Goal: Information Seeking & Learning: Learn about a topic

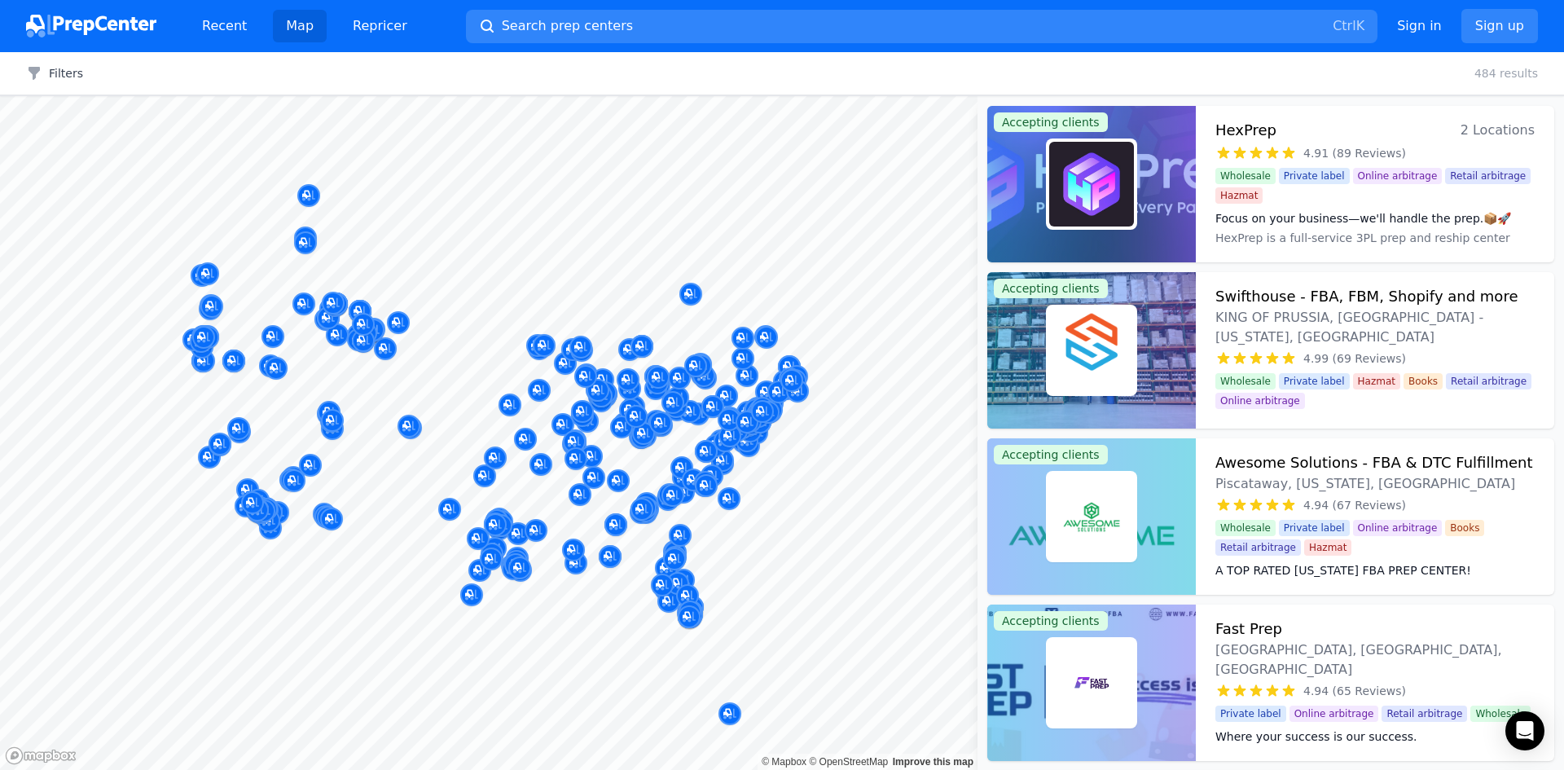
click at [583, 23] on div at bounding box center [782, 385] width 1564 height 770
click at [600, 72] on input "text" at bounding box center [781, 84] width 445 height 37
click at [625, 74] on input "fbacv" at bounding box center [781, 84] width 445 height 37
click at [581, 40] on button "Search prep centers Ctrl K" at bounding box center [921, 26] width 911 height 33
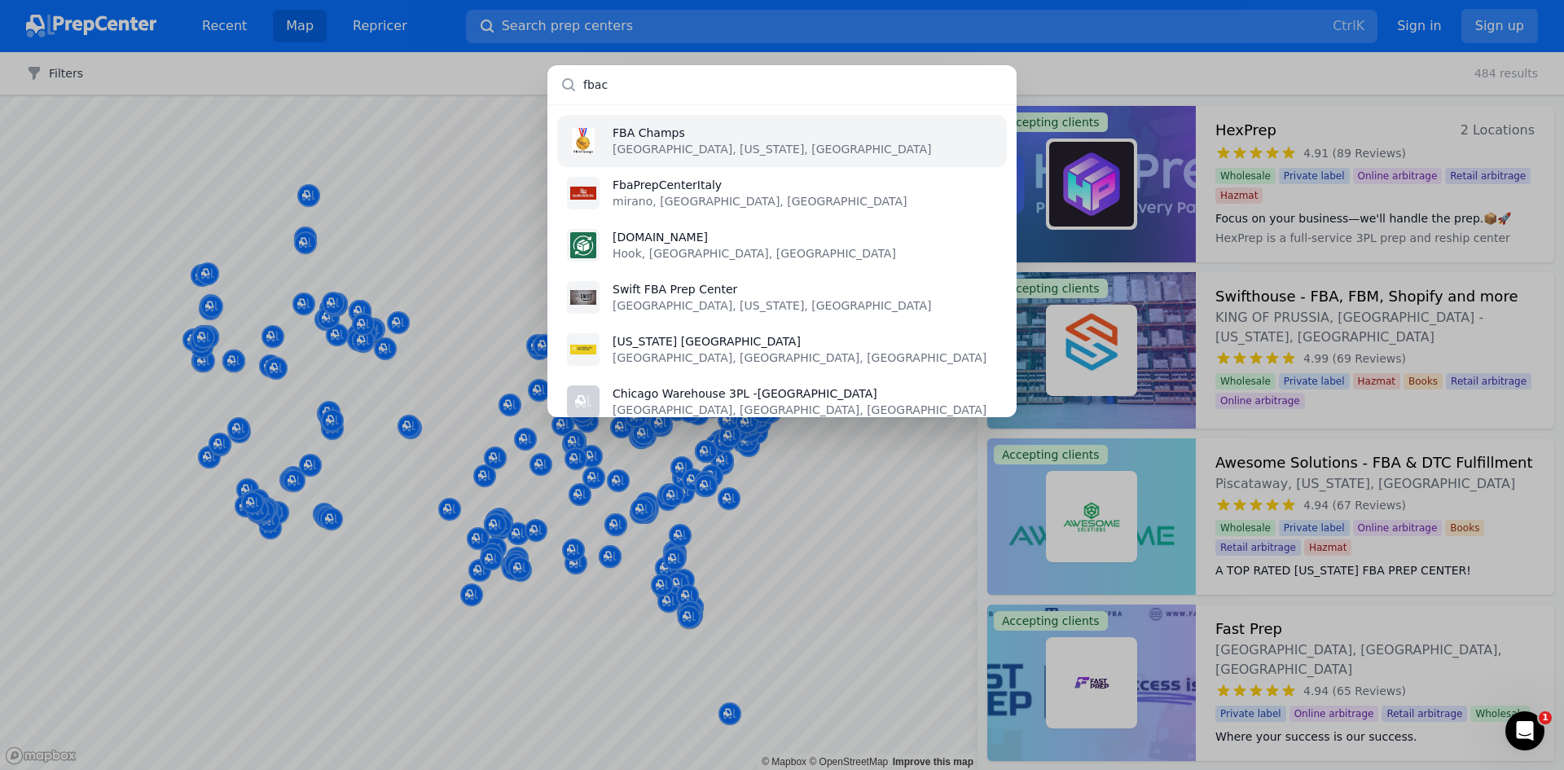
type input "fbac"
click at [659, 165] on li "FBA Champs [GEOGRAPHIC_DATA], [US_STATE], [GEOGRAPHIC_DATA]" at bounding box center [782, 141] width 450 height 52
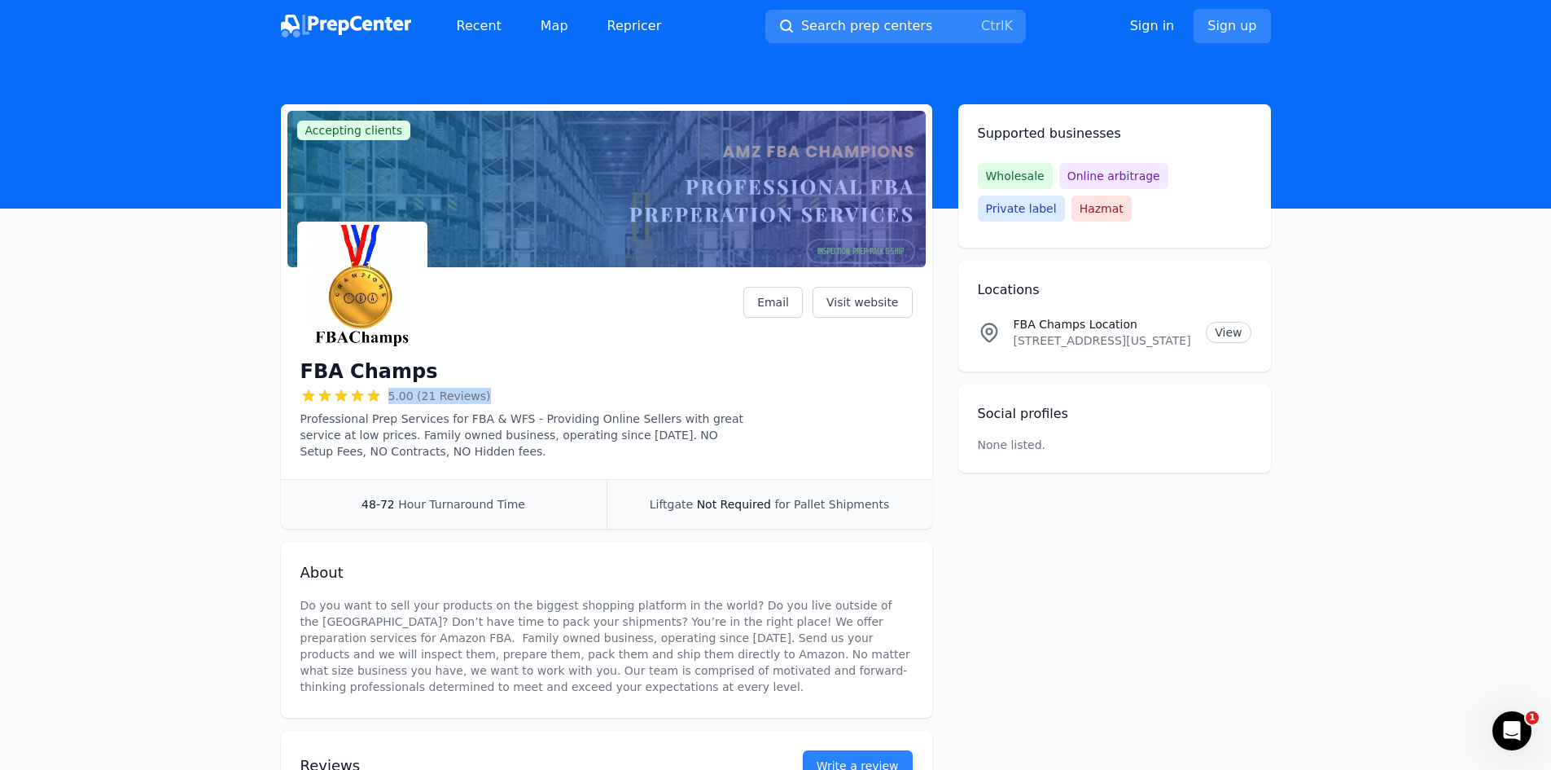
drag, startPoint x: 590, startPoint y: 394, endPoint x: 664, endPoint y: 393, distance: 74.1
click at [662, 393] on div "5.00 (21 Reviews)" at bounding box center [523, 396] width 444 height 16
click at [664, 393] on div "5.00 (21 Reviews)" at bounding box center [523, 396] width 444 height 16
drag, startPoint x: 312, startPoint y: 416, endPoint x: 825, endPoint y: 457, distance: 514.7
click at [825, 457] on div "FBA Champs 5.00 (21 Reviews) Professional Prep Services for FBA & WFS - Providi…" at bounding box center [607, 373] width 612 height 173
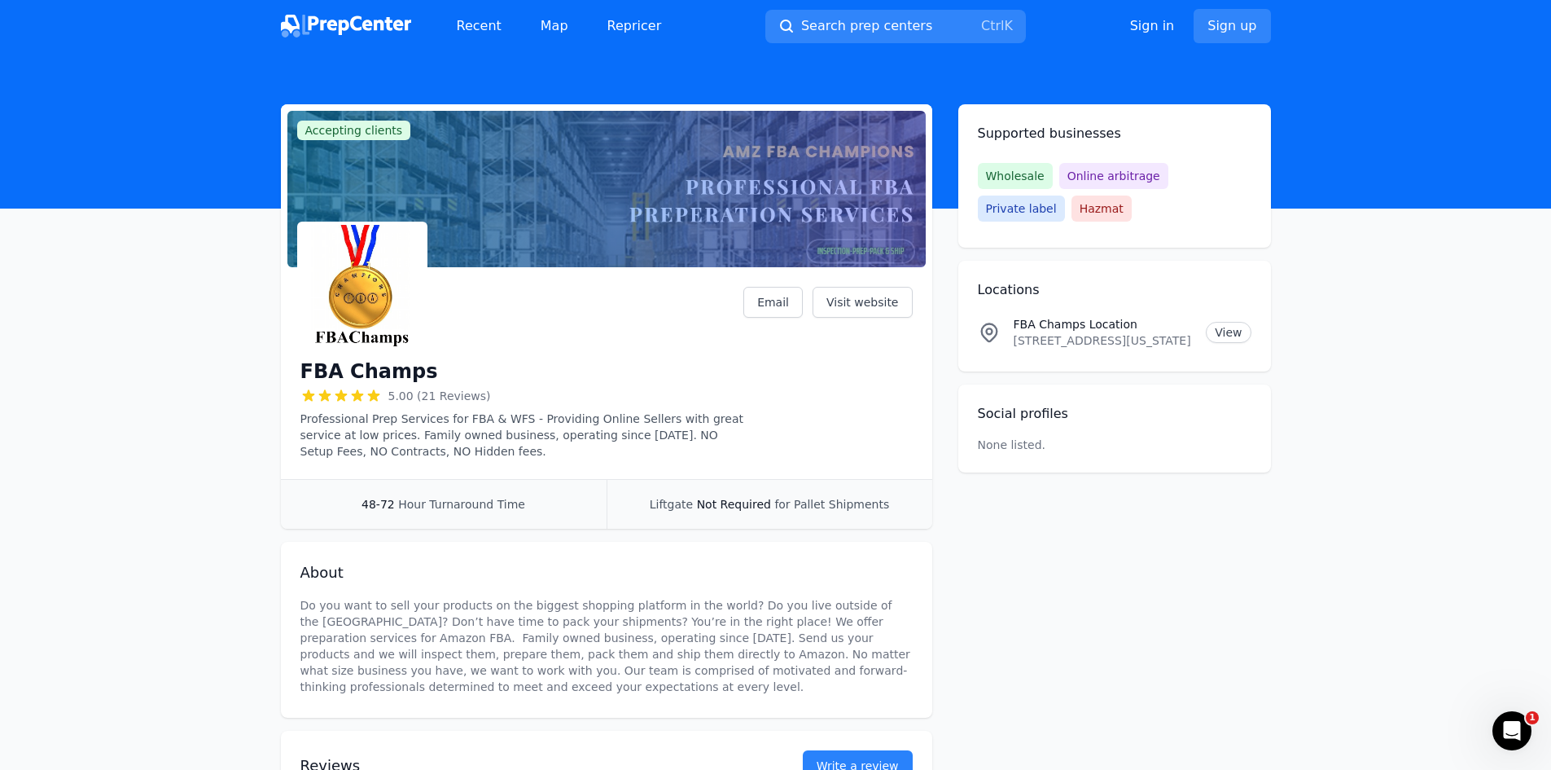
click at [825, 457] on div "FBA Champs 5.00 (21 Reviews) Professional Prep Services for FBA & WFS - Providi…" at bounding box center [607, 373] width 612 height 173
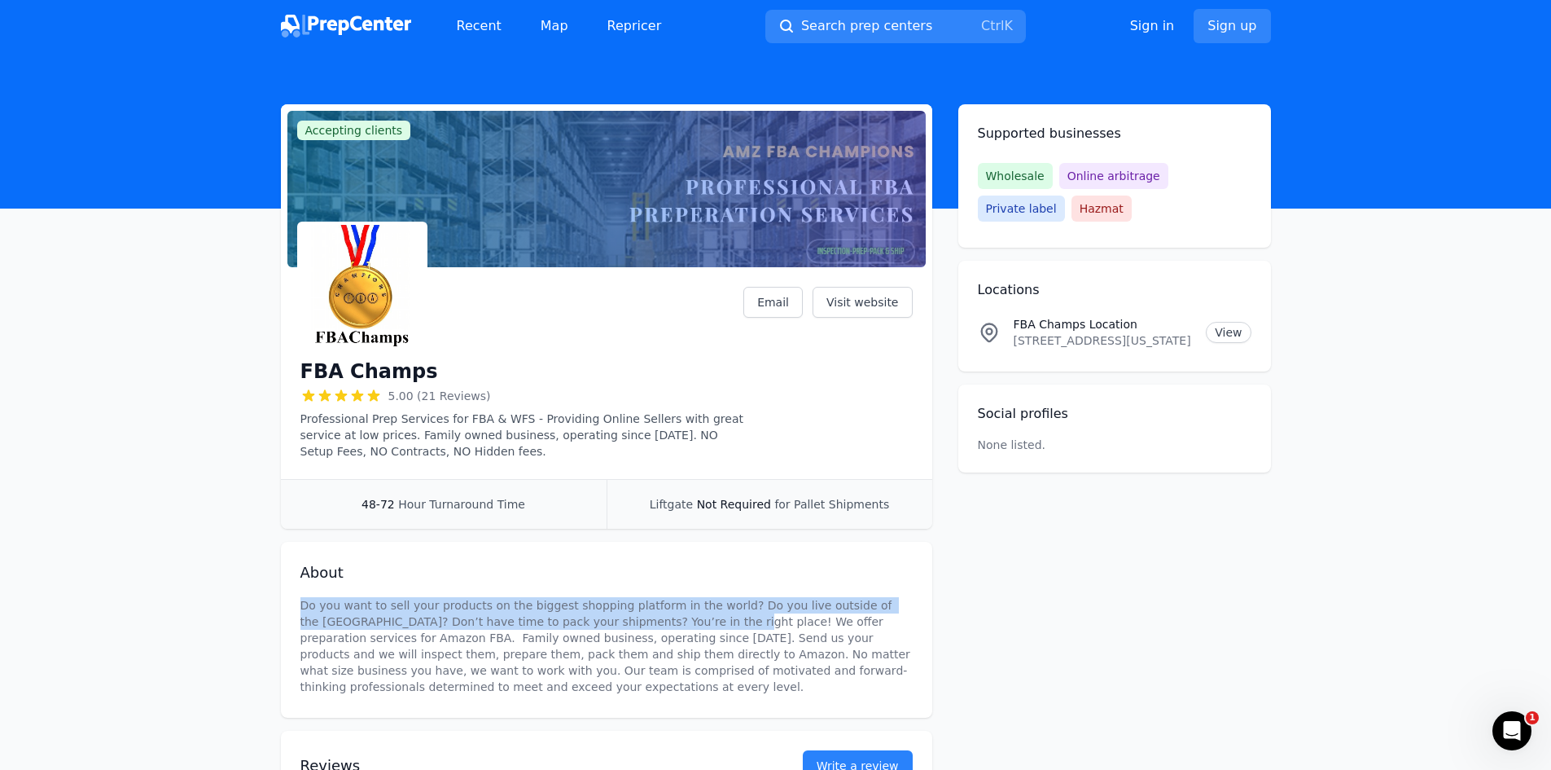
drag, startPoint x: 360, startPoint y: 609, endPoint x: 627, endPoint y: 613, distance: 267.2
click at [626, 613] on div "About Do you want to sell your products on the biggest shopping platform in the…" at bounding box center [607, 630] width 652 height 176
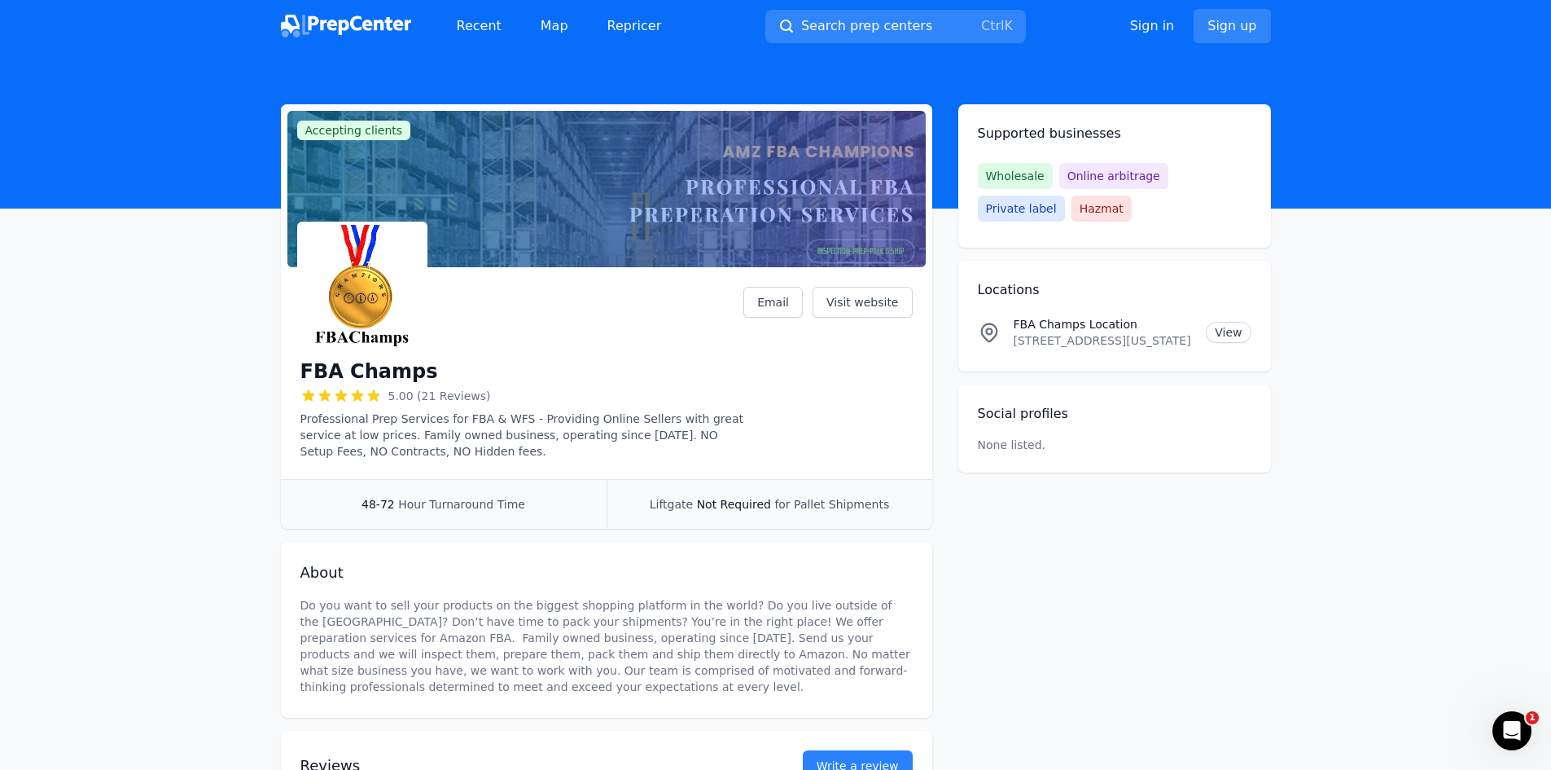
click at [627, 613] on p "Do you want to sell your products on the biggest shopping platform in the world…" at bounding box center [607, 646] width 612 height 98
drag, startPoint x: 301, startPoint y: 421, endPoint x: 520, endPoint y: 470, distance: 224.5
click at [520, 470] on div "FBA Champs 5.00 (21 Reviews) Professional Prep Services for FBA & WFS - Providi…" at bounding box center [607, 376] width 652 height 205
copy p "Professional Prep Services for FBA & WFS - Providing Online Sellers with great …"
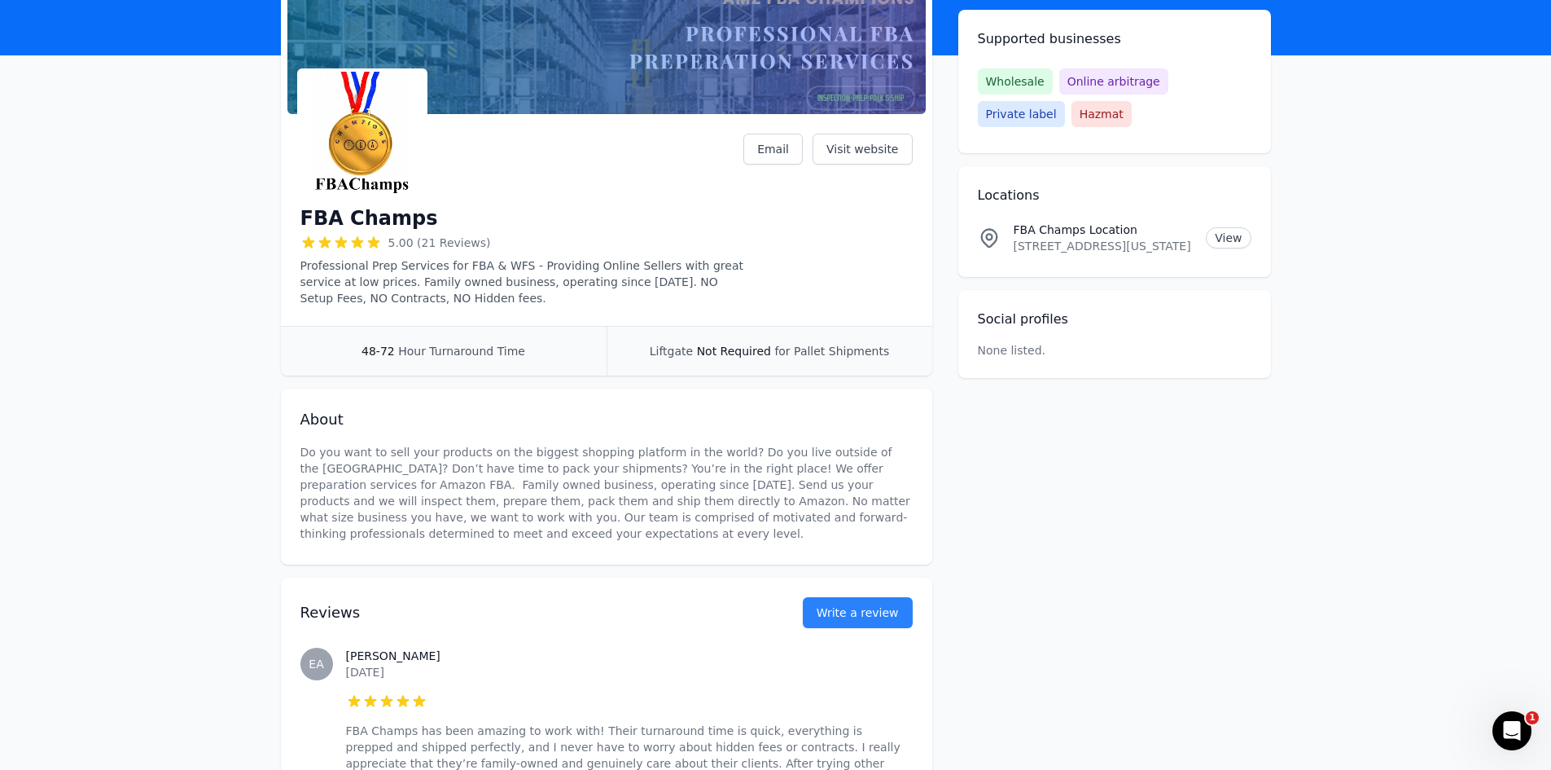
scroll to position [163, 0]
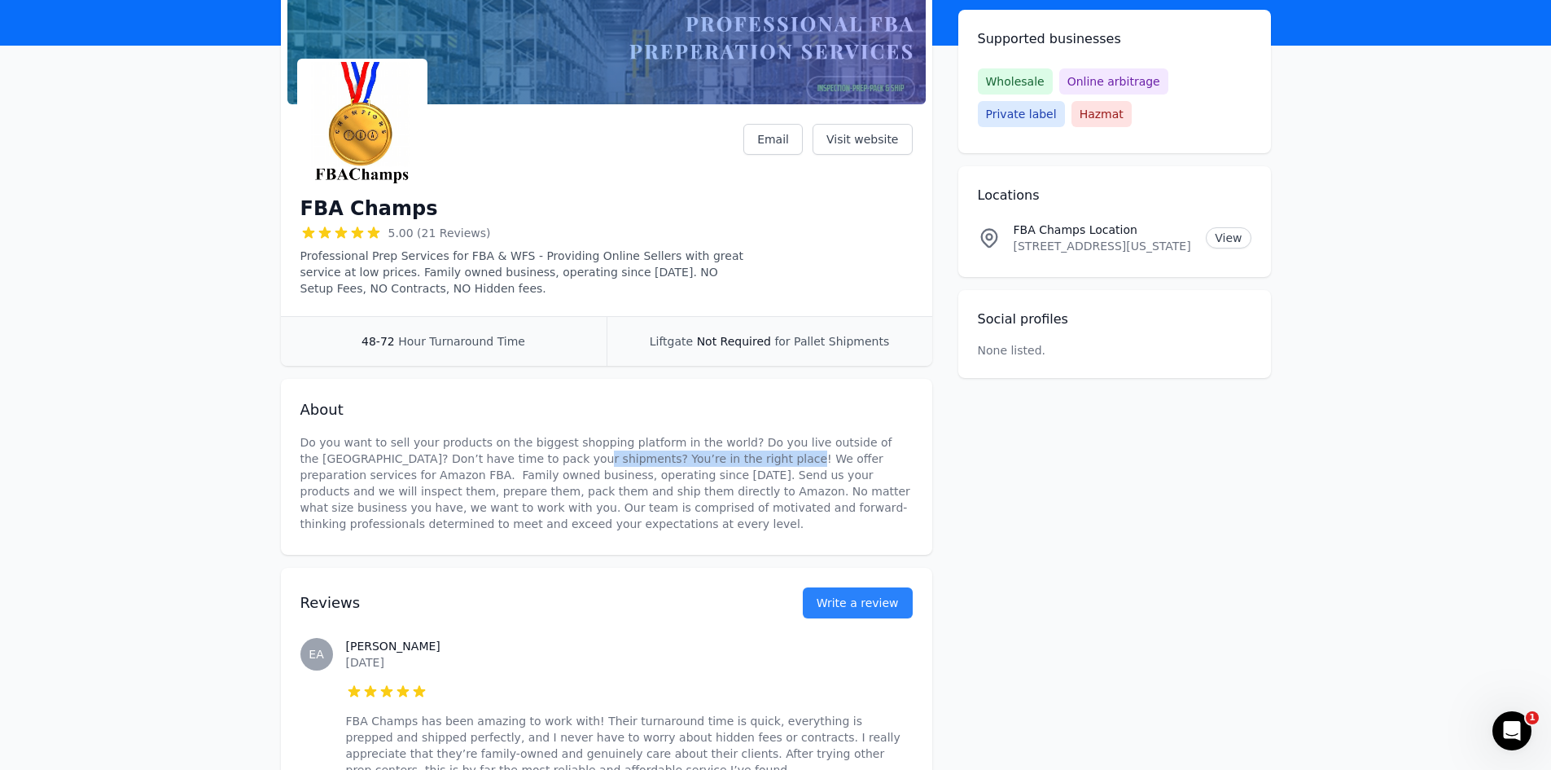
drag, startPoint x: 481, startPoint y: 460, endPoint x: 665, endPoint y: 456, distance: 184.1
click at [665, 456] on p "Do you want to sell your products on the biggest shopping platform in the world…" at bounding box center [607, 483] width 612 height 98
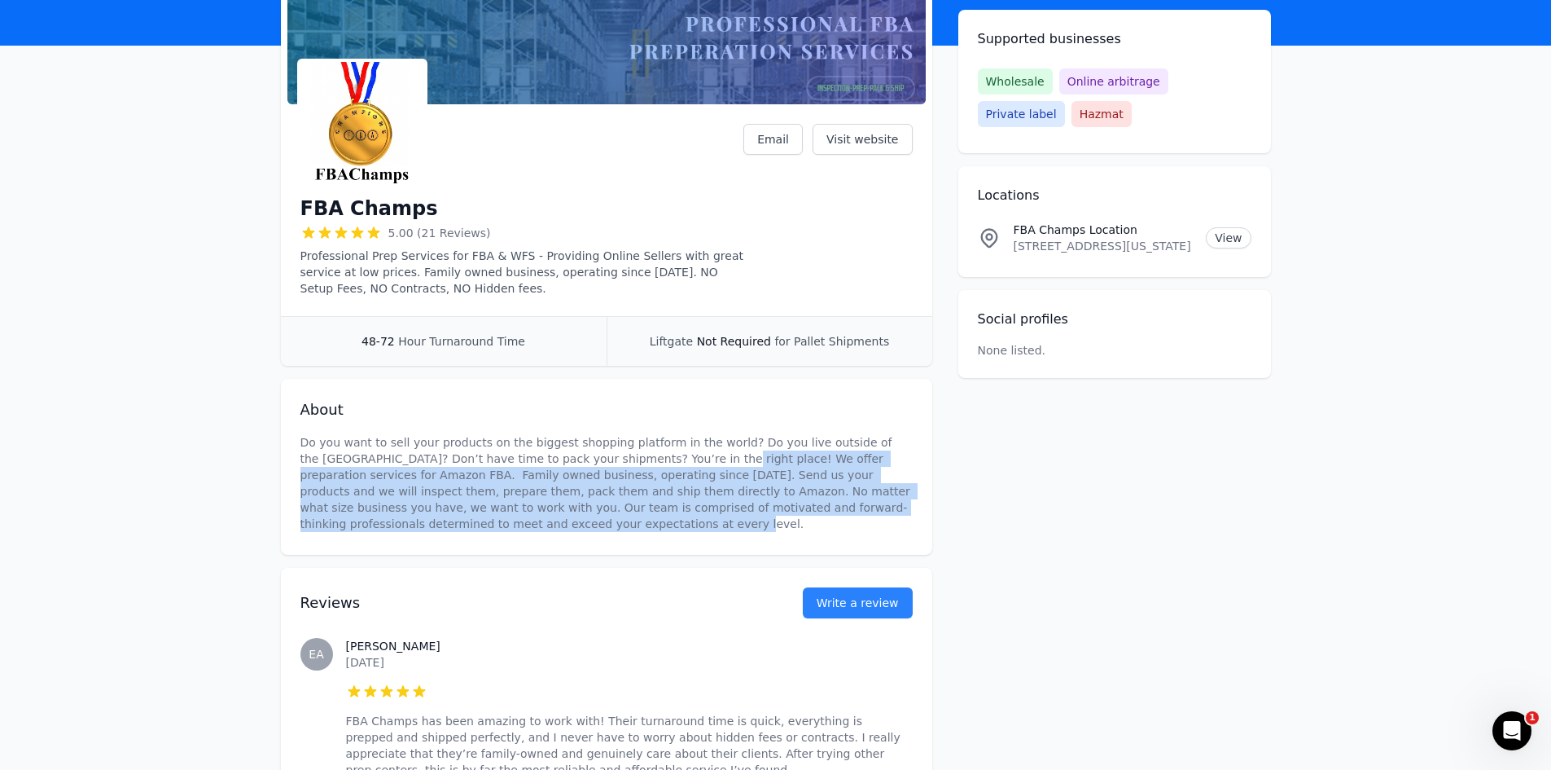
drag, startPoint x: 606, startPoint y: 462, endPoint x: 919, endPoint y: 524, distance: 319.0
click at [919, 524] on div "About Do you want to sell your products on the biggest shopping platform in the…" at bounding box center [607, 467] width 652 height 176
copy p "We offer preparation services for Amazon FBA. Family owned business, operating …"
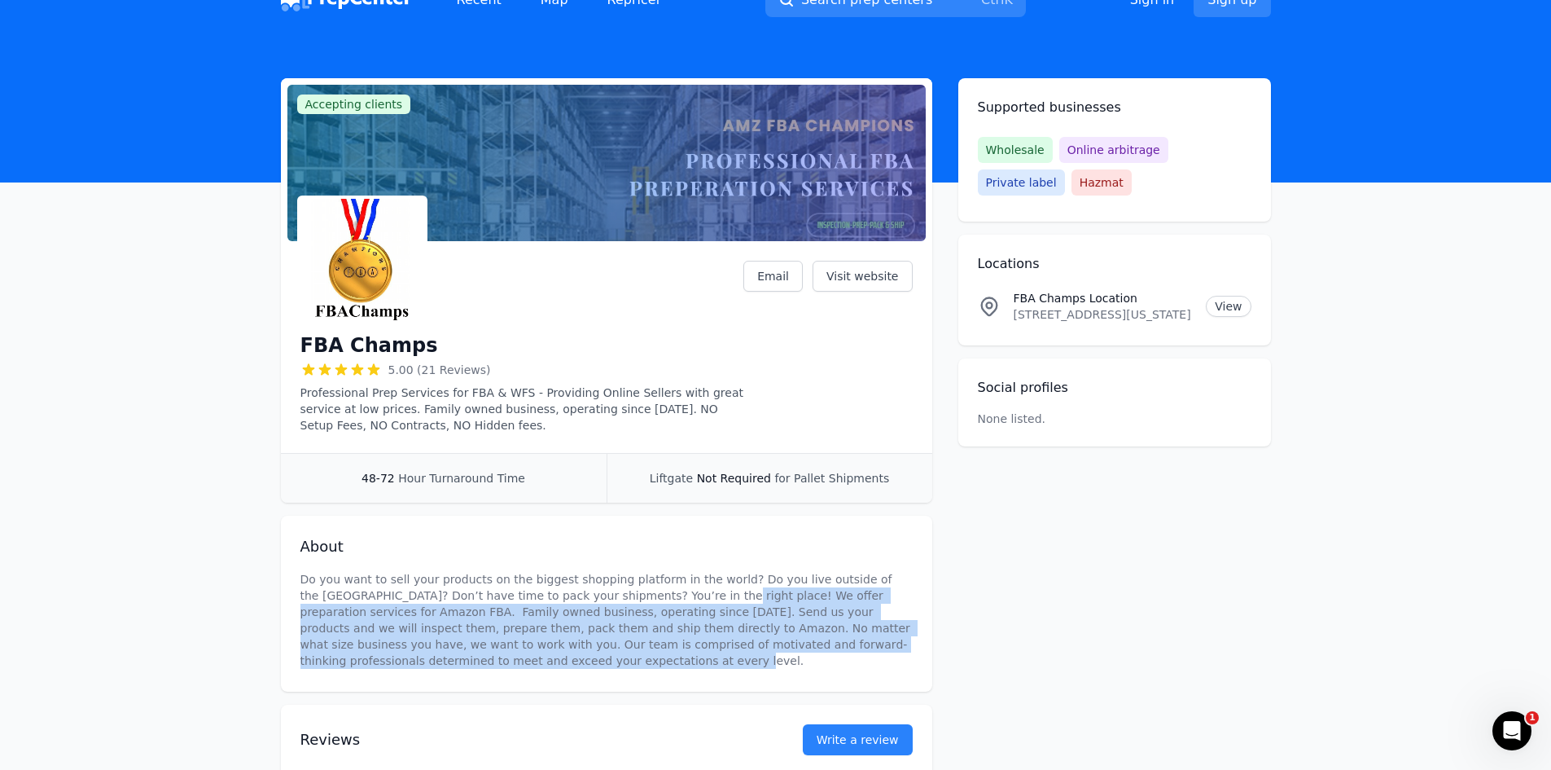
scroll to position [0, 0]
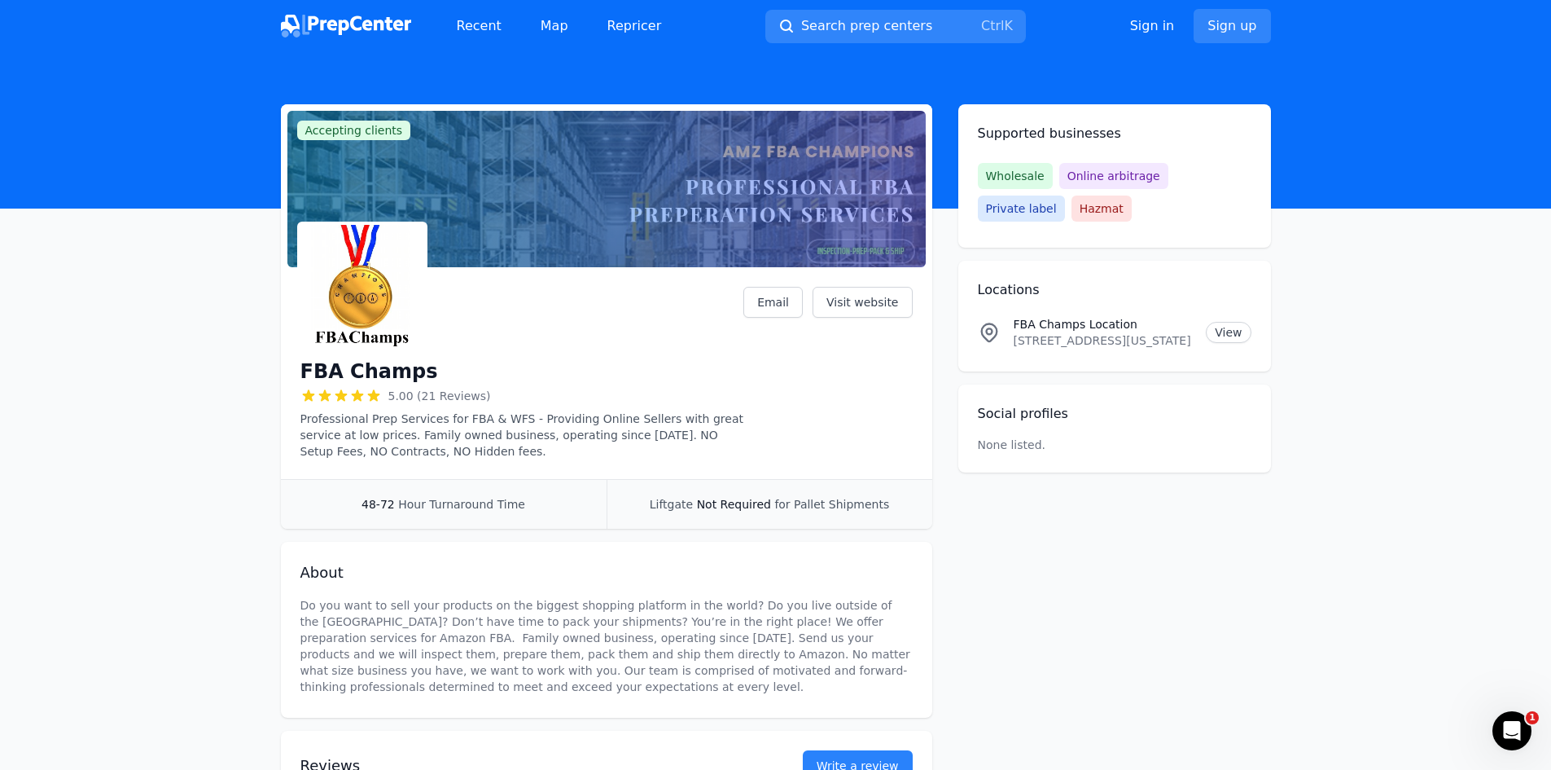
click at [687, 213] on div at bounding box center [606, 189] width 639 height 156
